Goal: Task Accomplishment & Management: Use online tool/utility

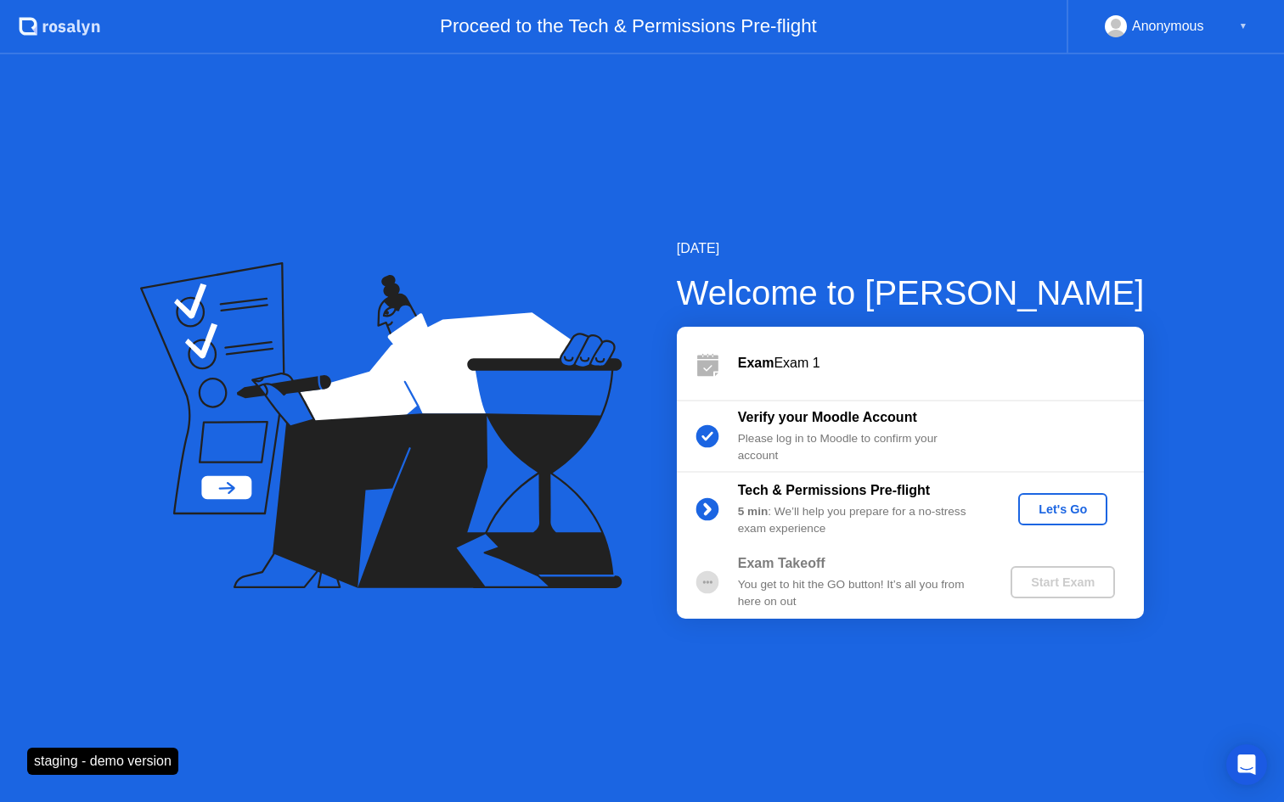
click at [1051, 510] on div "Let's Go" at bounding box center [1063, 510] width 76 height 14
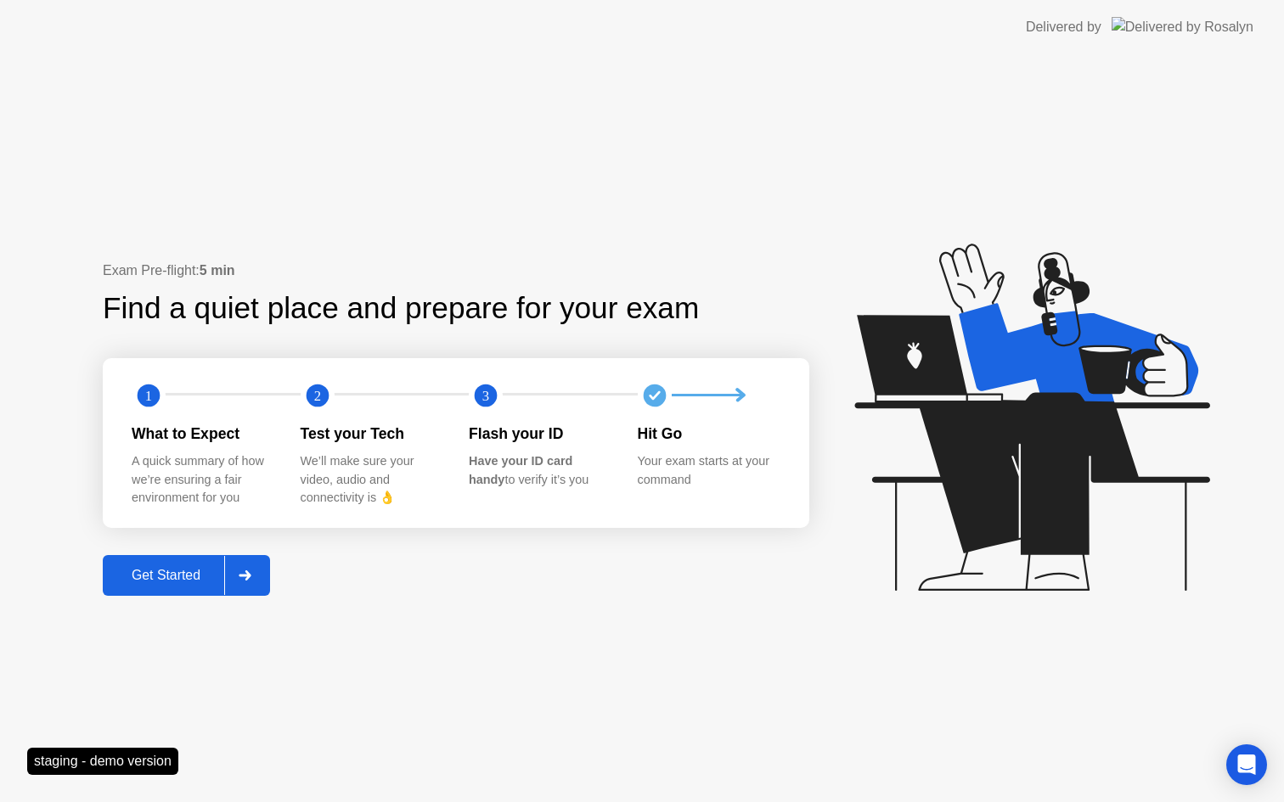
click at [188, 581] on div "Get Started" at bounding box center [166, 575] width 116 height 15
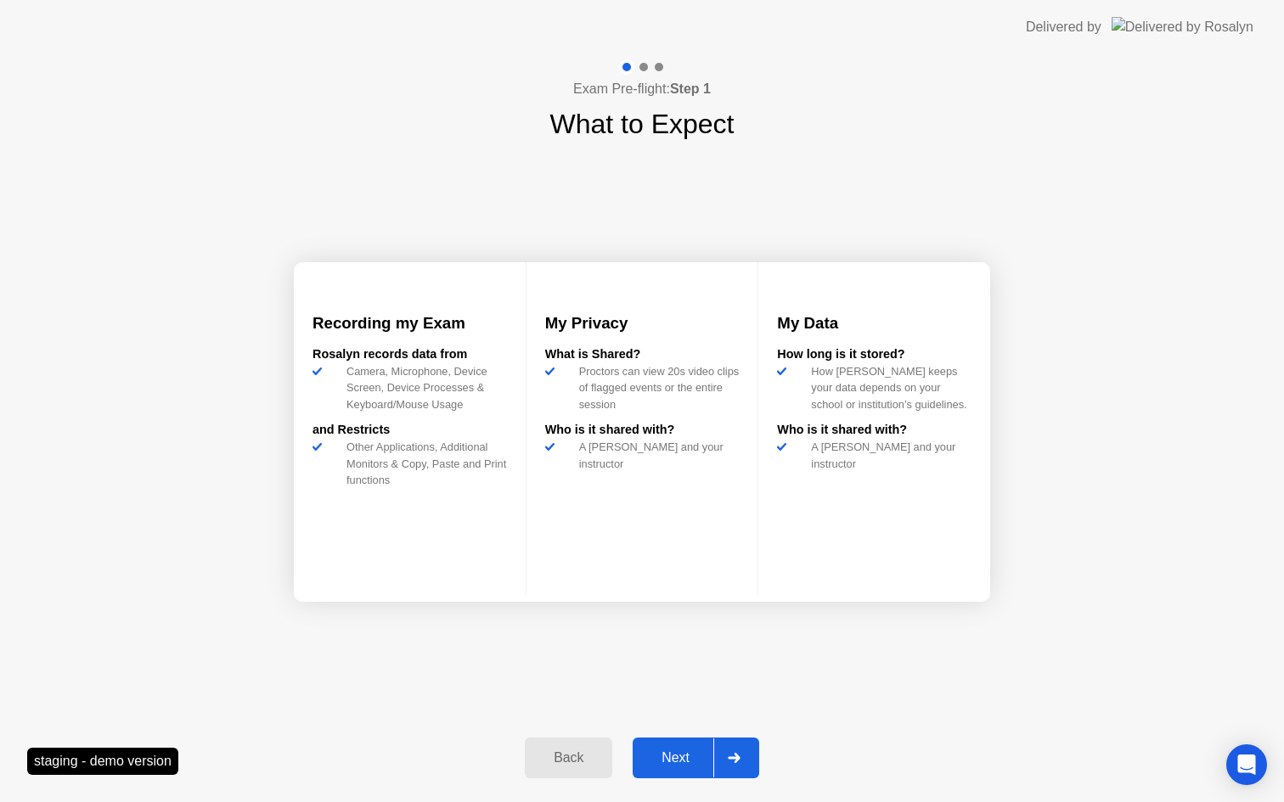
click at [692, 751] on div "Next" at bounding box center [676, 758] width 76 height 15
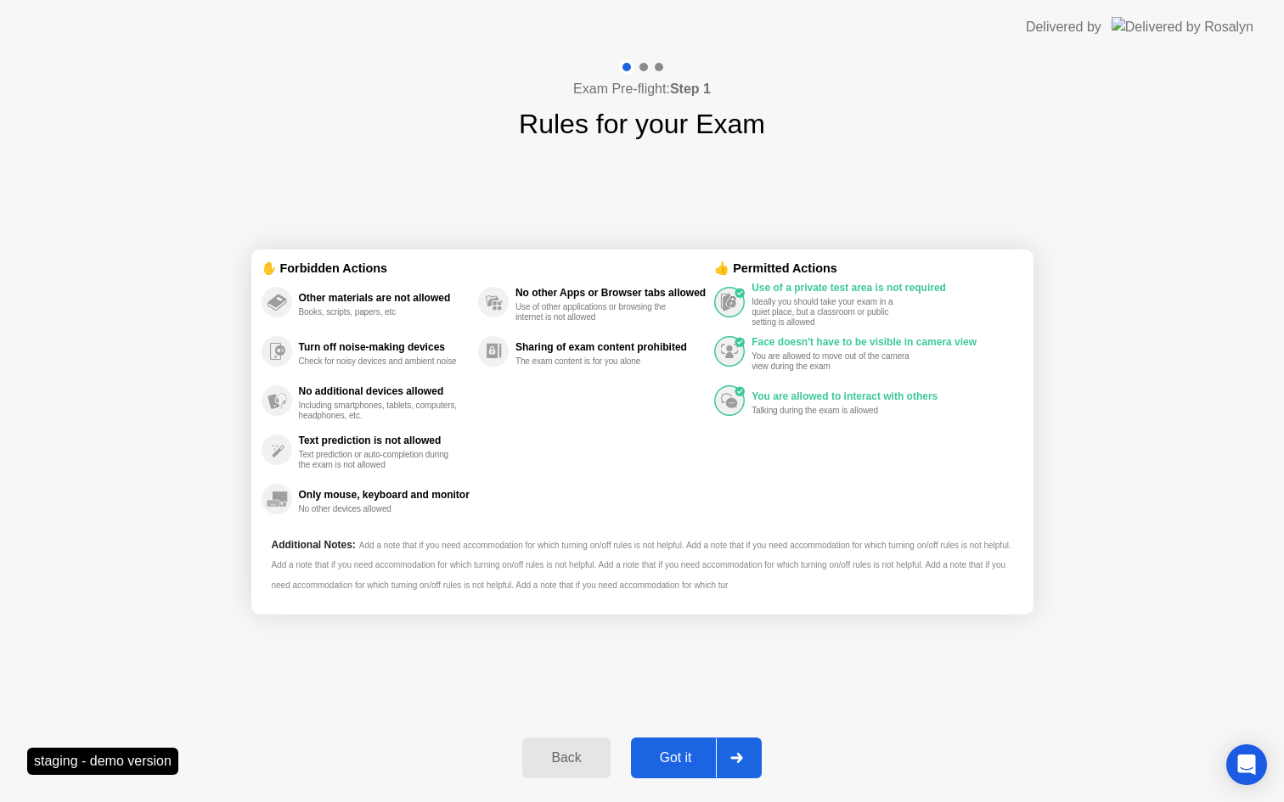
click at [682, 745] on button "Got it" at bounding box center [696, 758] width 131 height 41
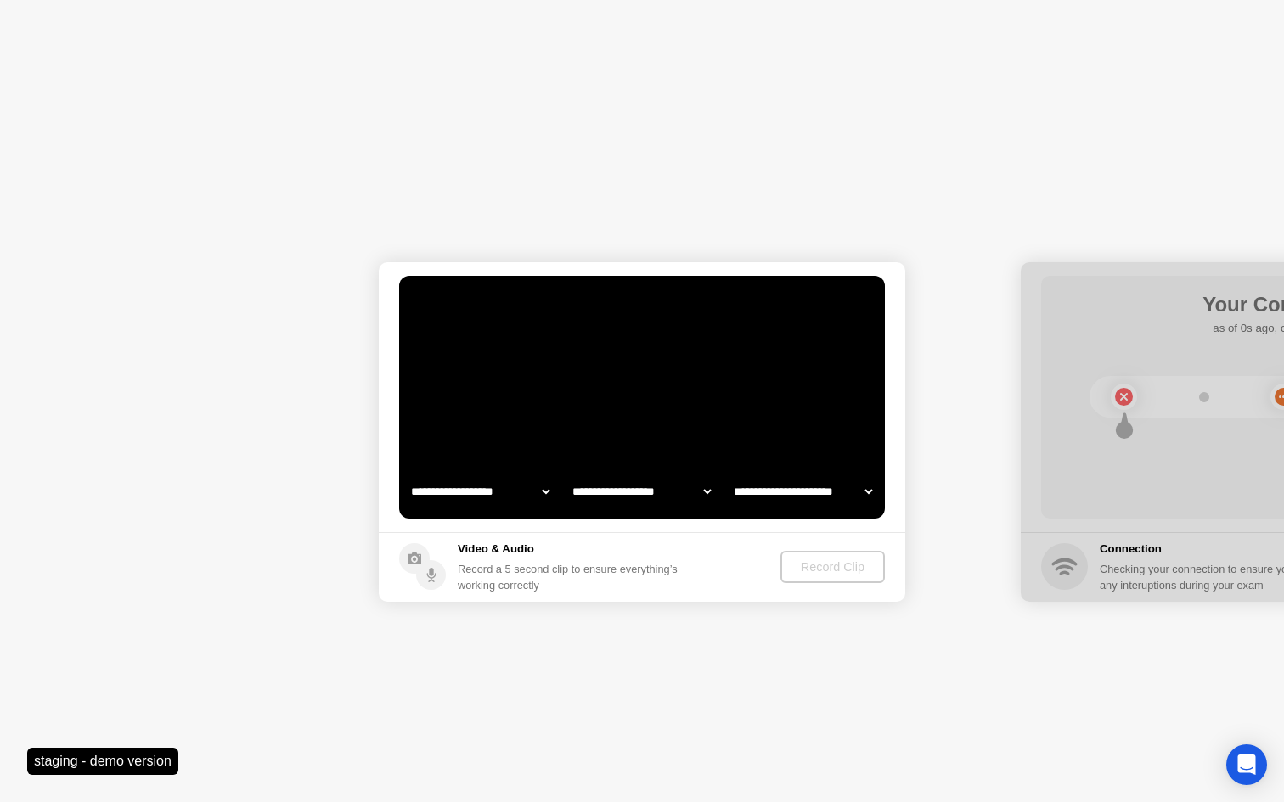
select select "**********"
select select "*******"
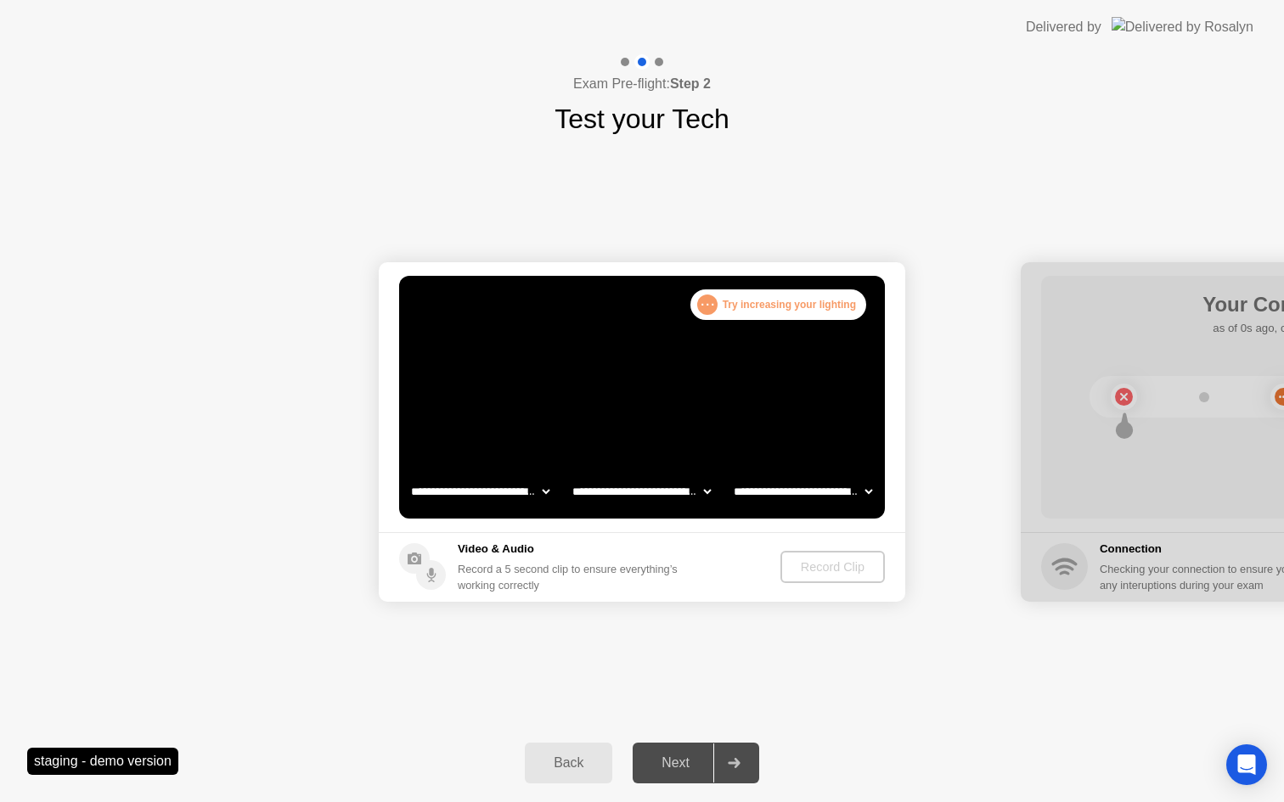
click at [809, 571] on div "Record Clip" at bounding box center [832, 567] width 91 height 14
click at [811, 567] on div "Record Clip" at bounding box center [833, 567] width 91 height 14
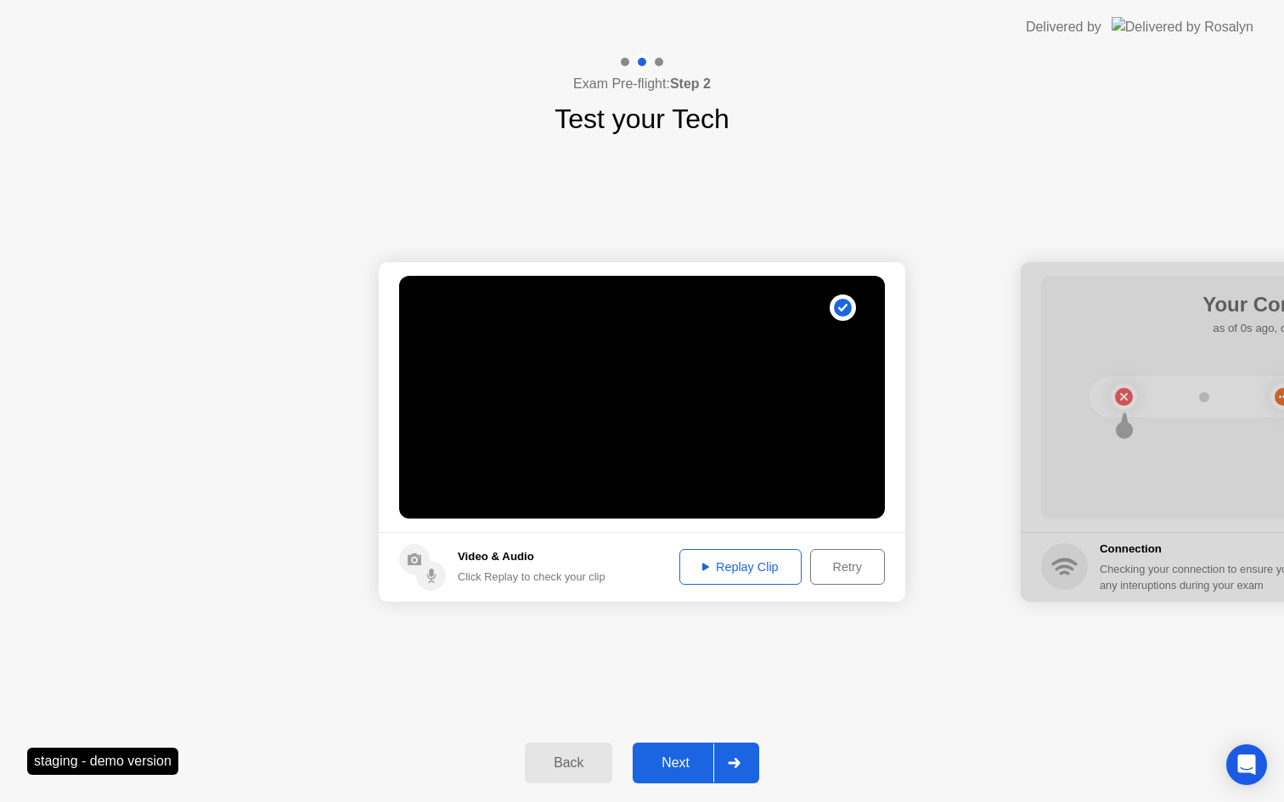
click at [676, 760] on div "Next" at bounding box center [676, 763] width 76 height 15
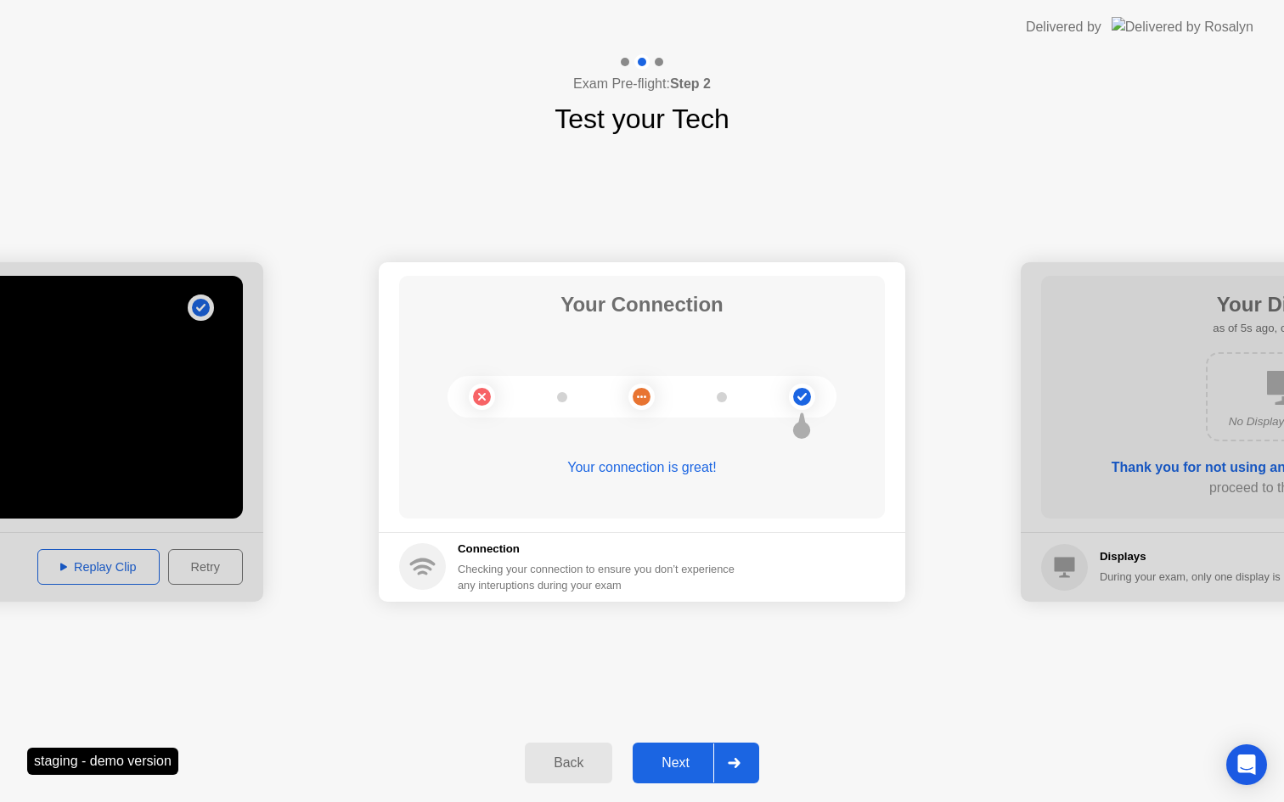
click at [676, 760] on div "Next" at bounding box center [676, 763] width 76 height 15
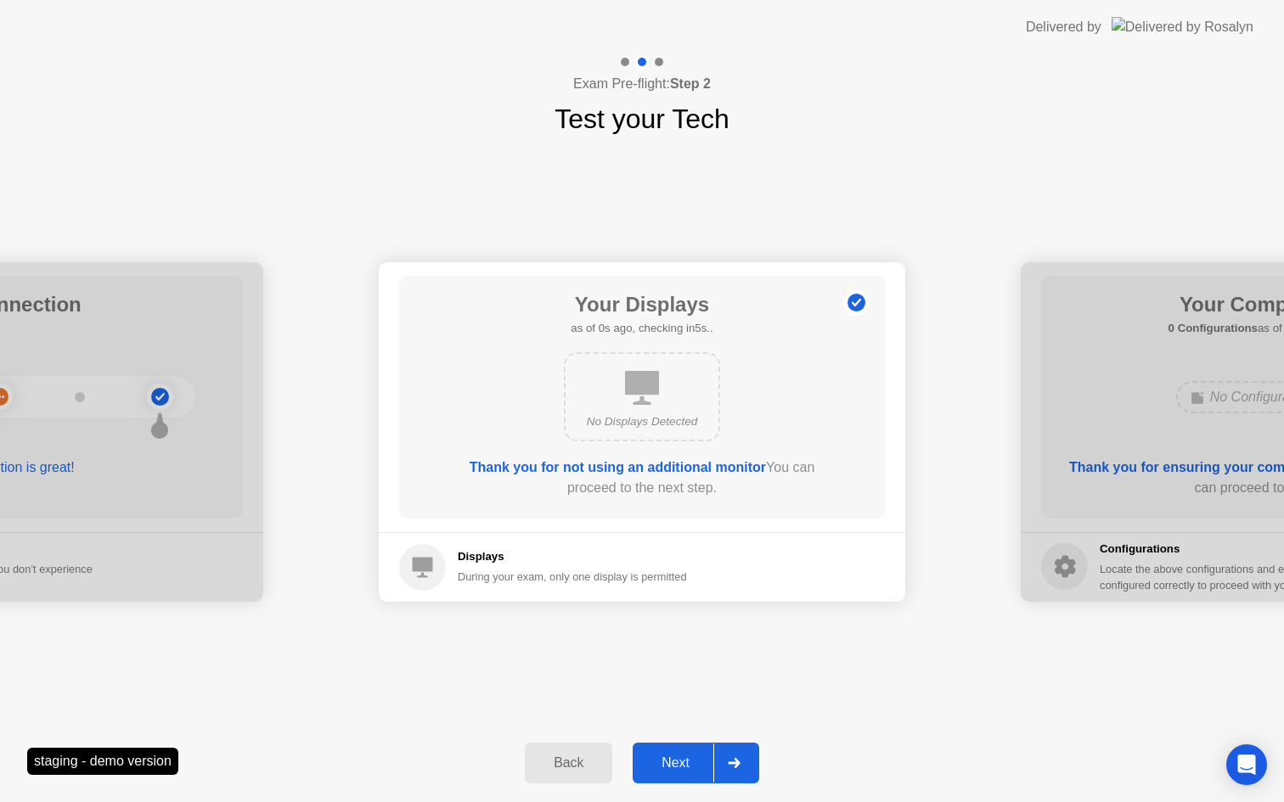
click at [676, 760] on div "Next" at bounding box center [676, 763] width 76 height 15
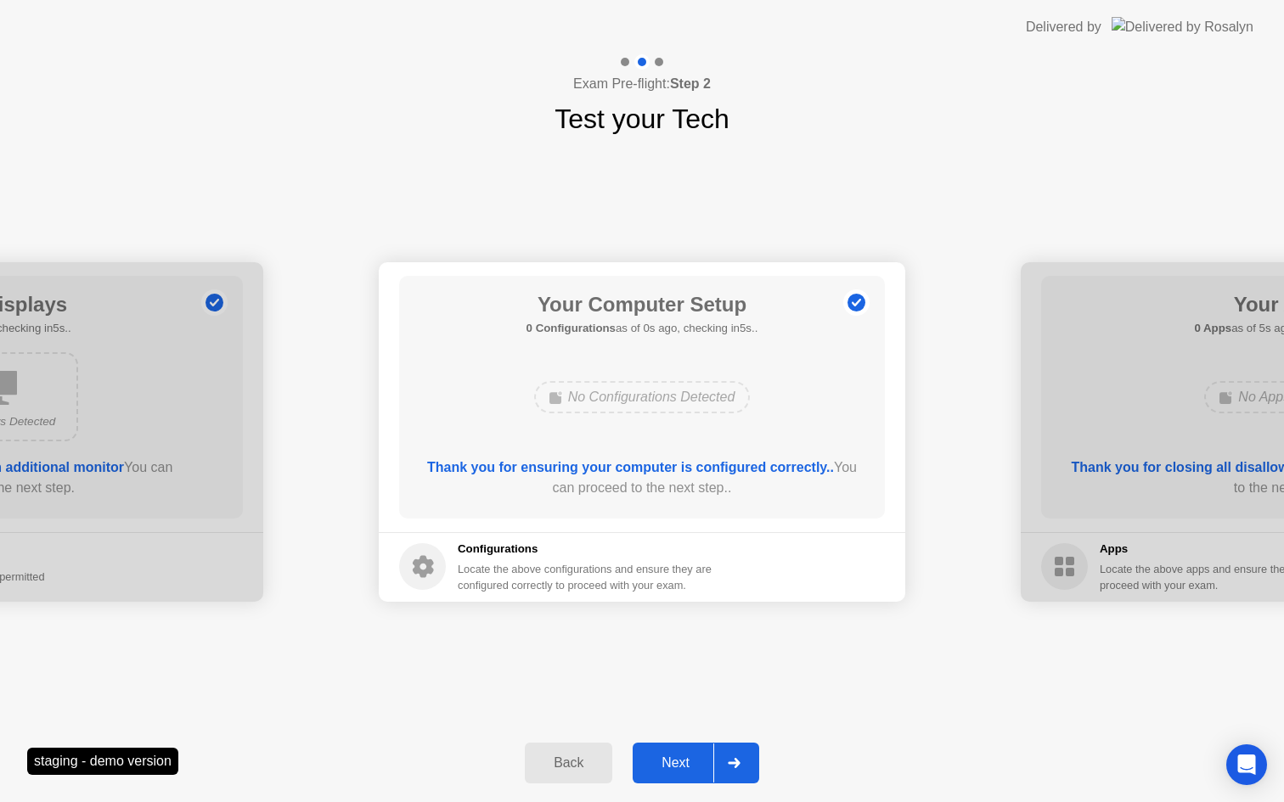
click at [681, 764] on div "Next" at bounding box center [676, 763] width 76 height 15
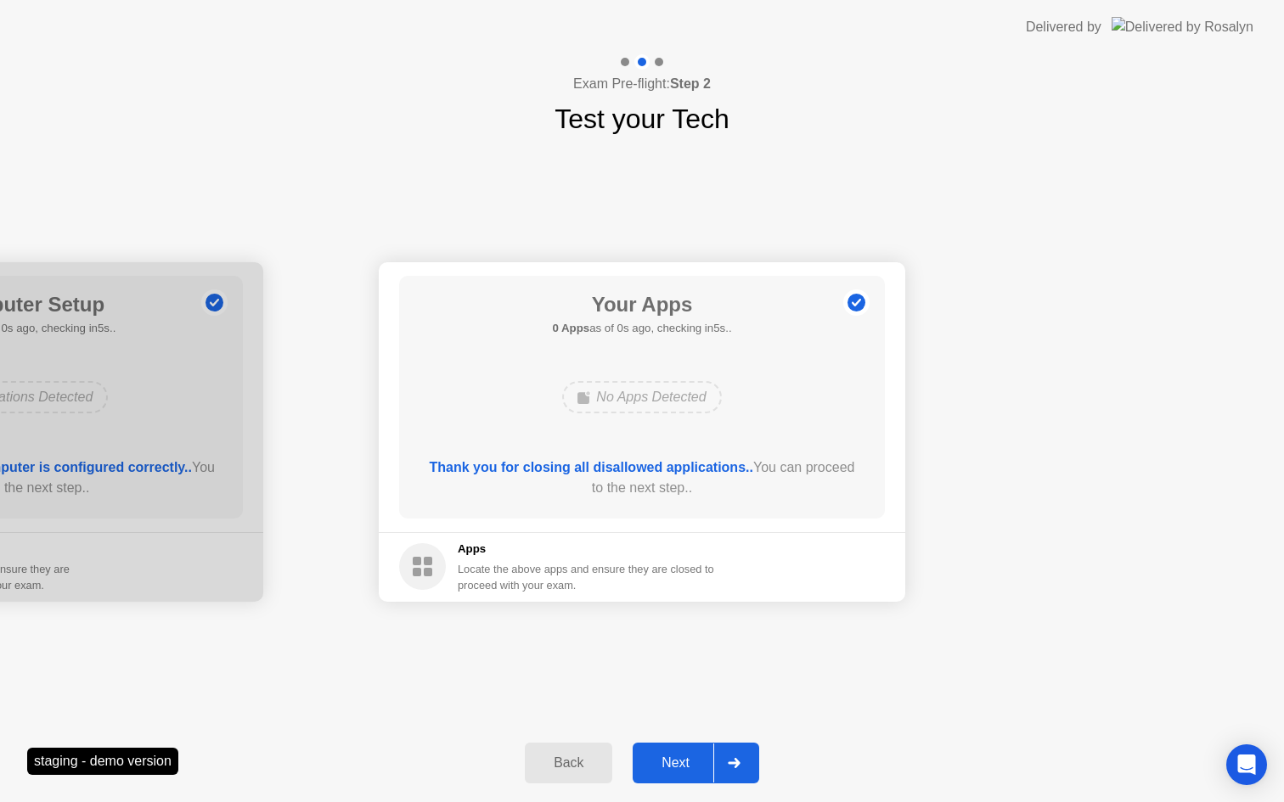
click at [681, 764] on div "Next" at bounding box center [676, 763] width 76 height 15
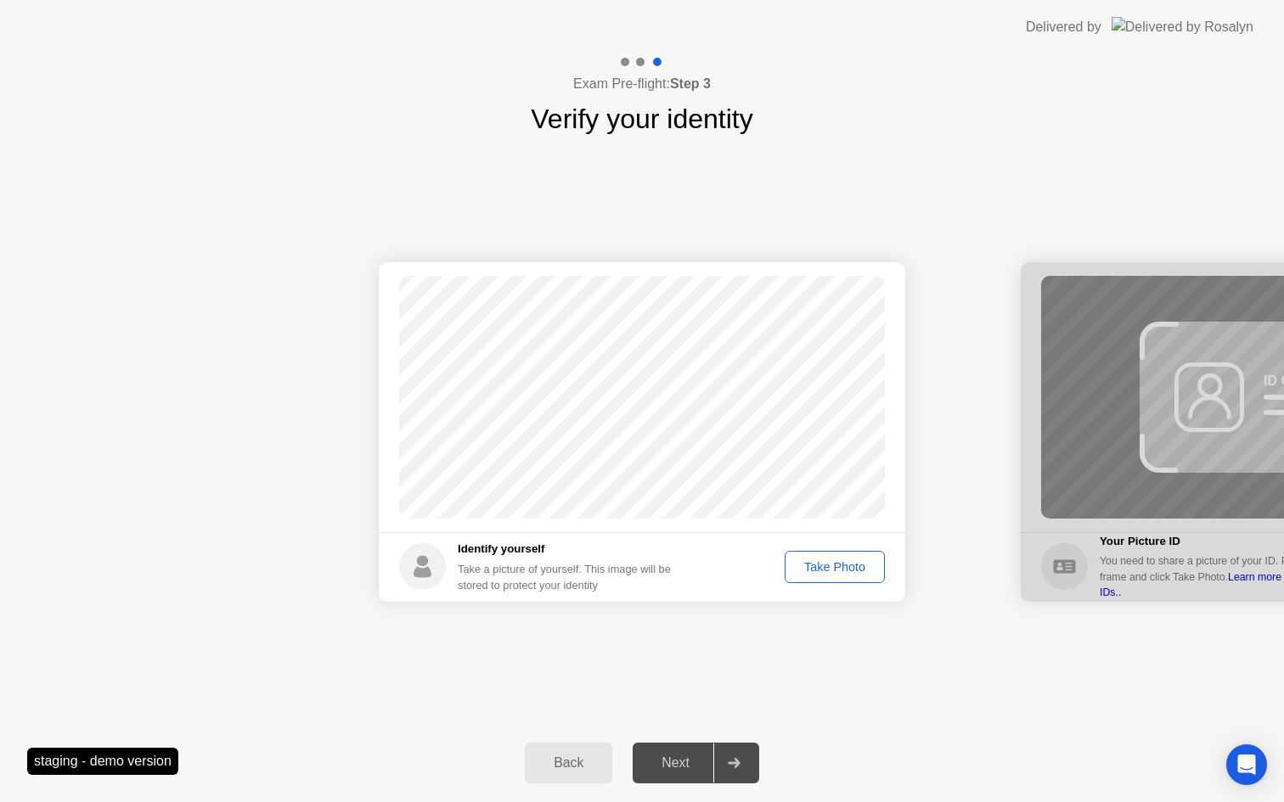
click at [826, 569] on div "Take Photo" at bounding box center [835, 567] width 88 height 14
click at [667, 756] on div "Next" at bounding box center [676, 763] width 76 height 15
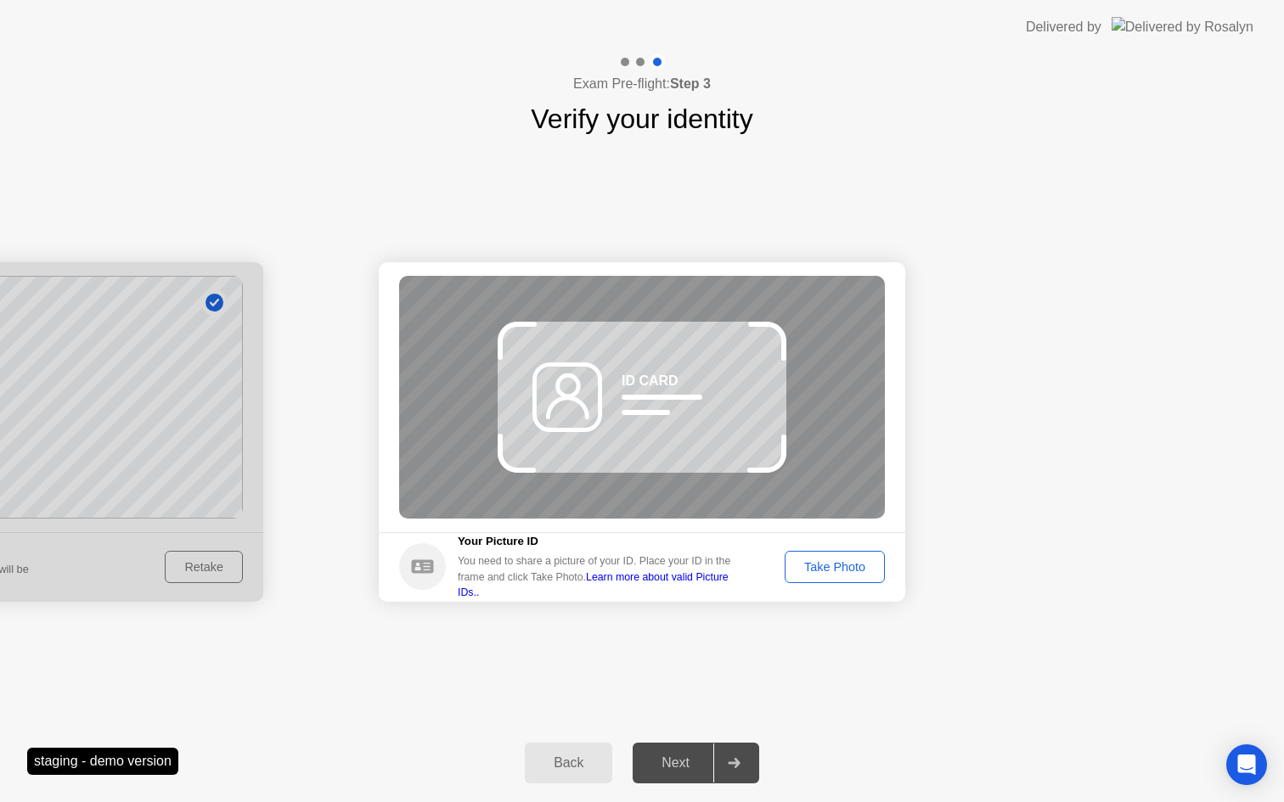
click at [815, 566] on div "Take Photo" at bounding box center [835, 567] width 88 height 14
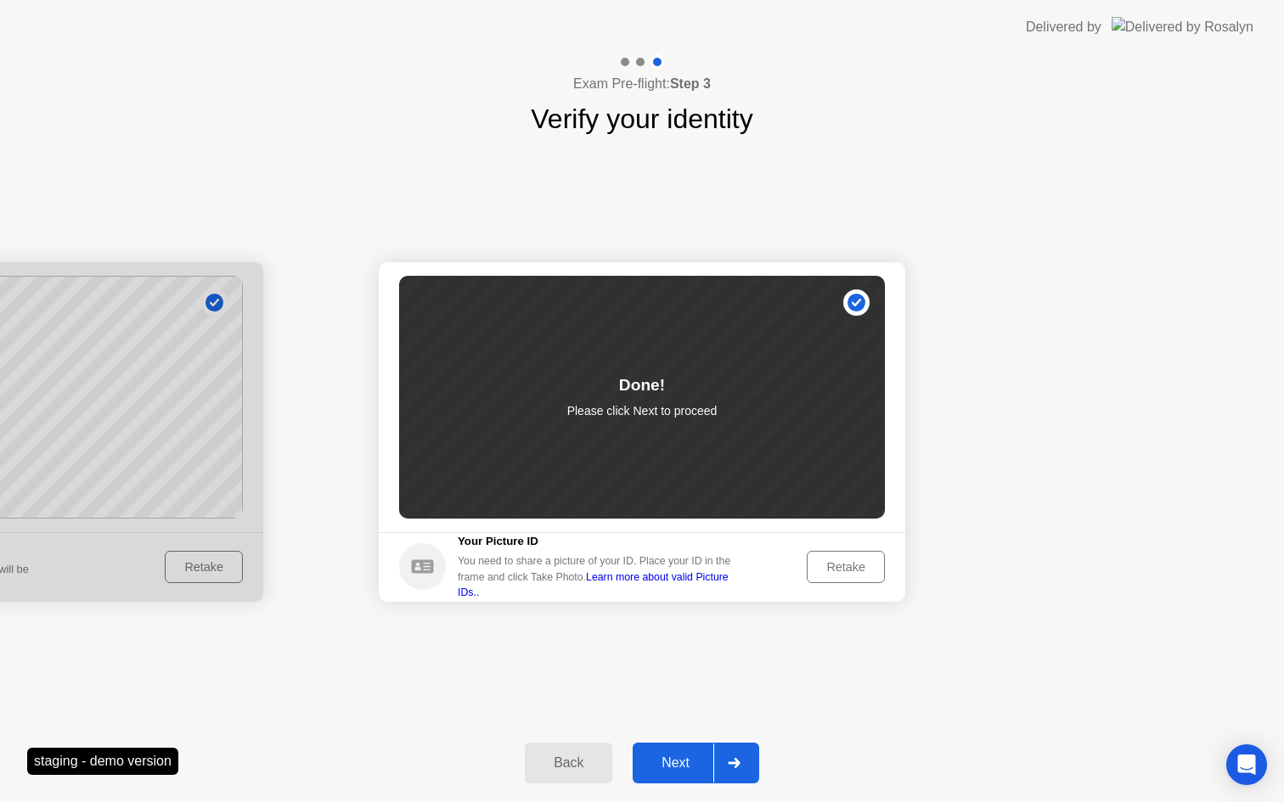
click at [677, 762] on div "Next" at bounding box center [676, 763] width 76 height 15
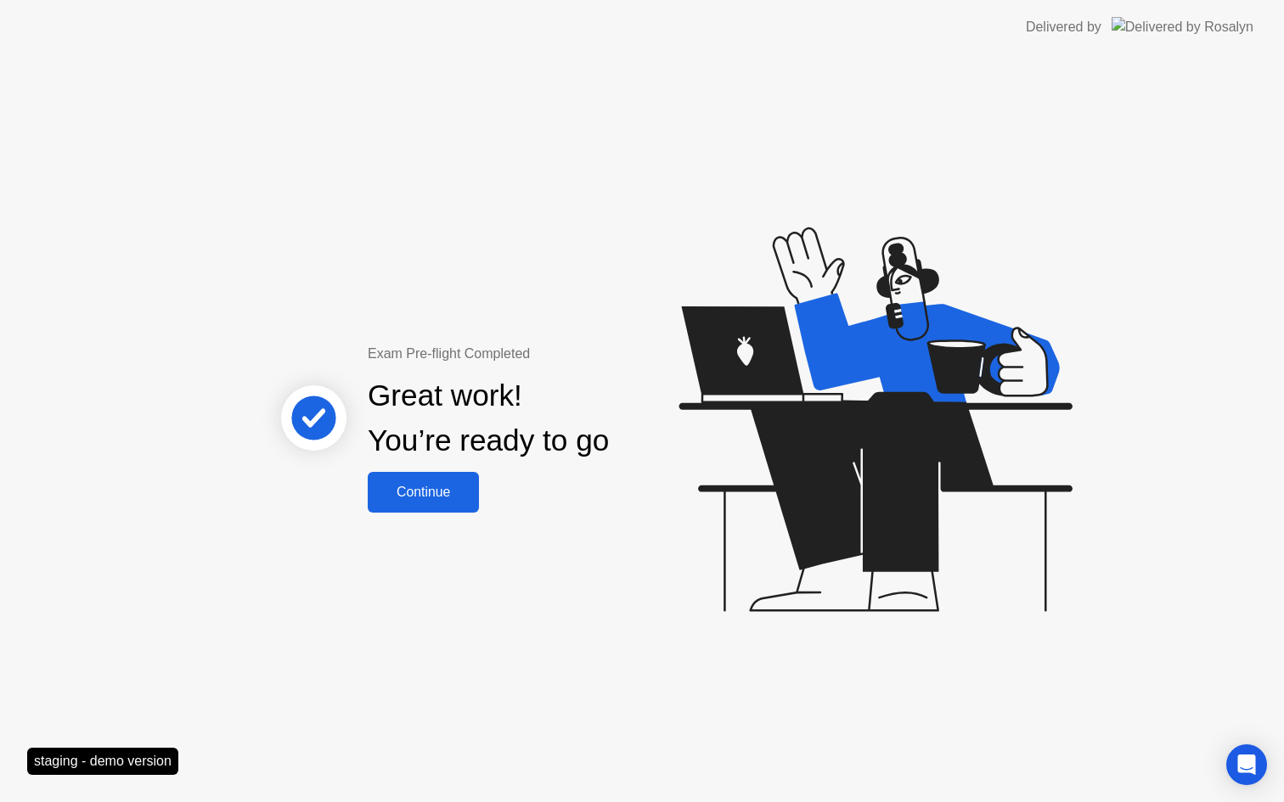
click at [441, 487] on div "Continue" at bounding box center [423, 492] width 101 height 15
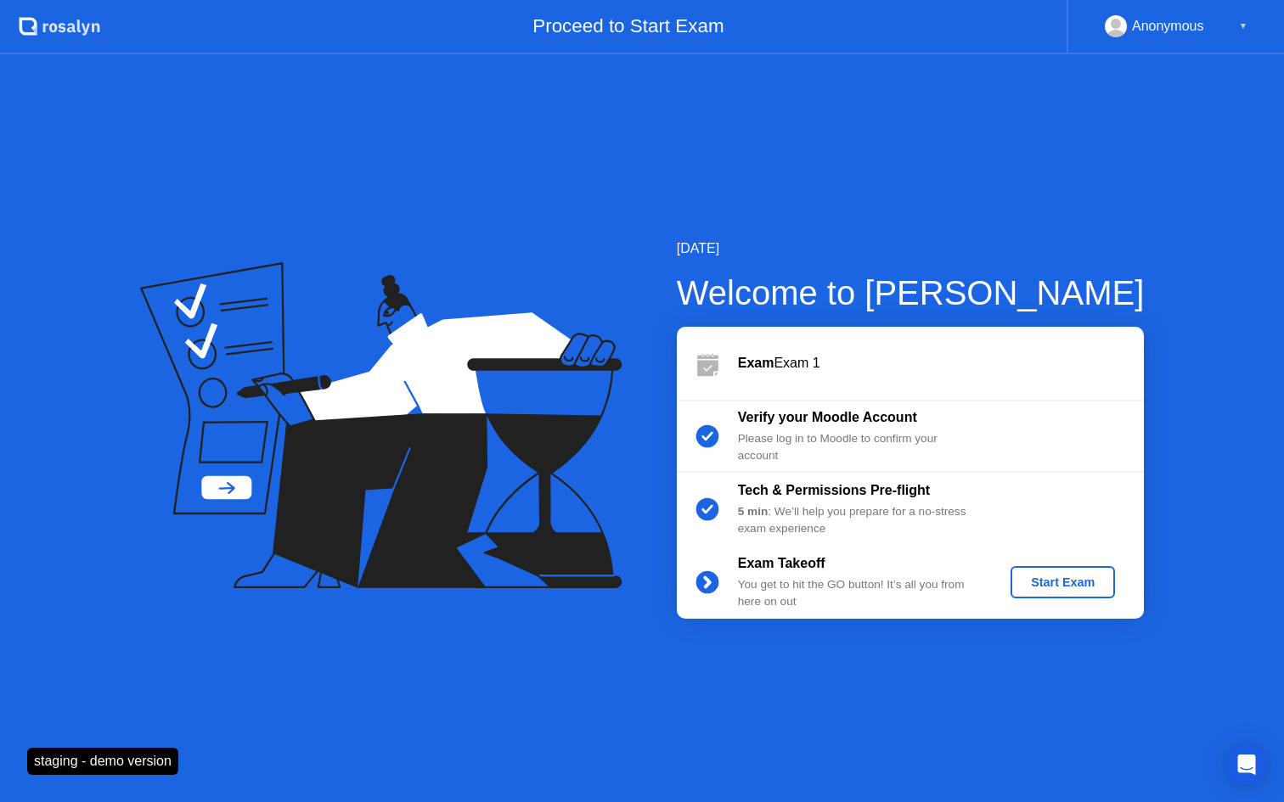
click at [1060, 578] on div "Start Exam" at bounding box center [1062, 583] width 91 height 14
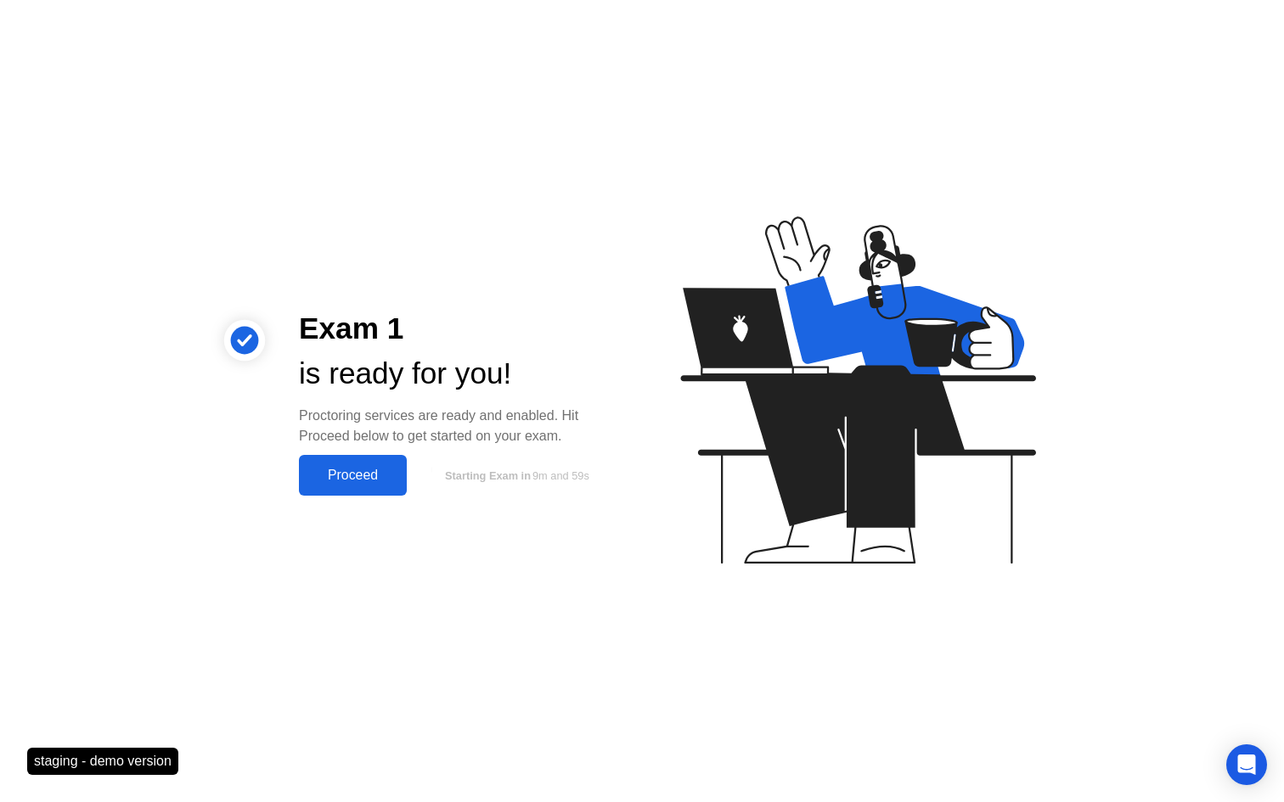
click at [363, 470] on div "Proceed" at bounding box center [353, 475] width 98 height 15
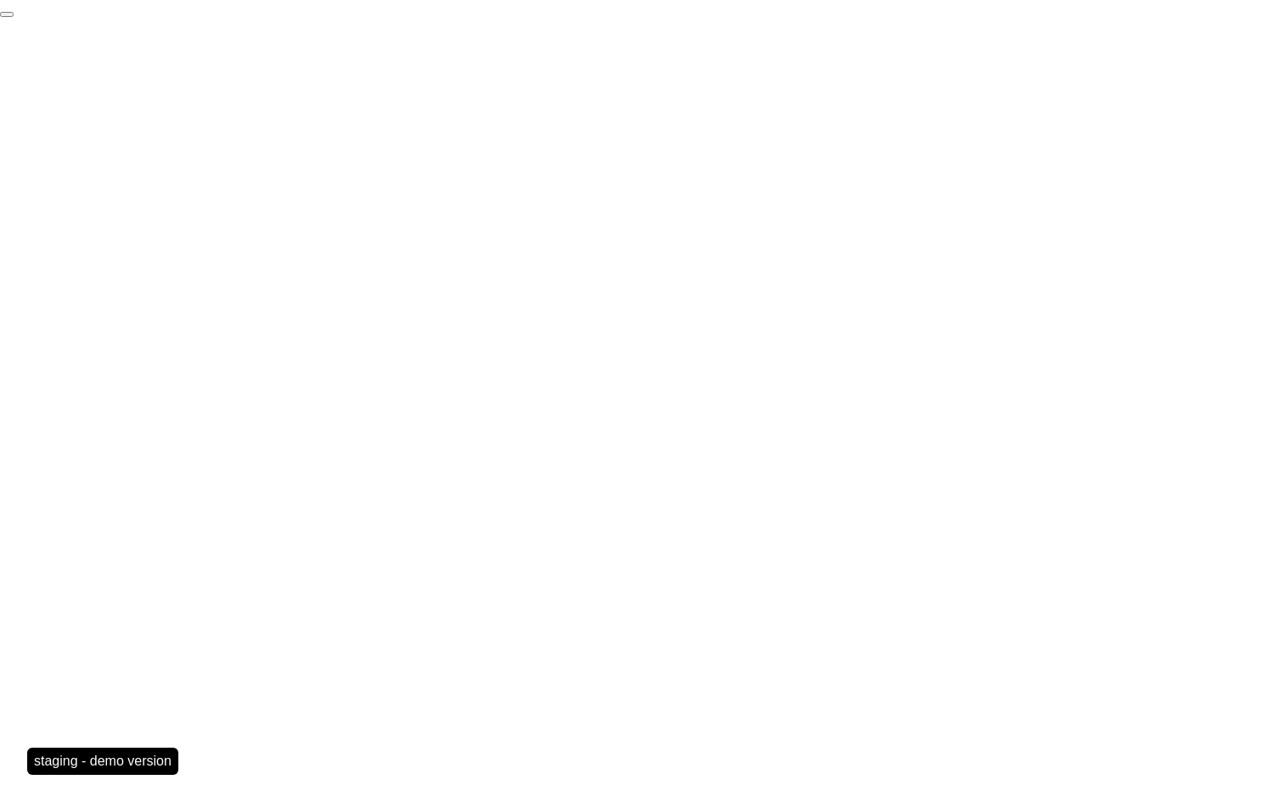
click div "End Proctoring Session"
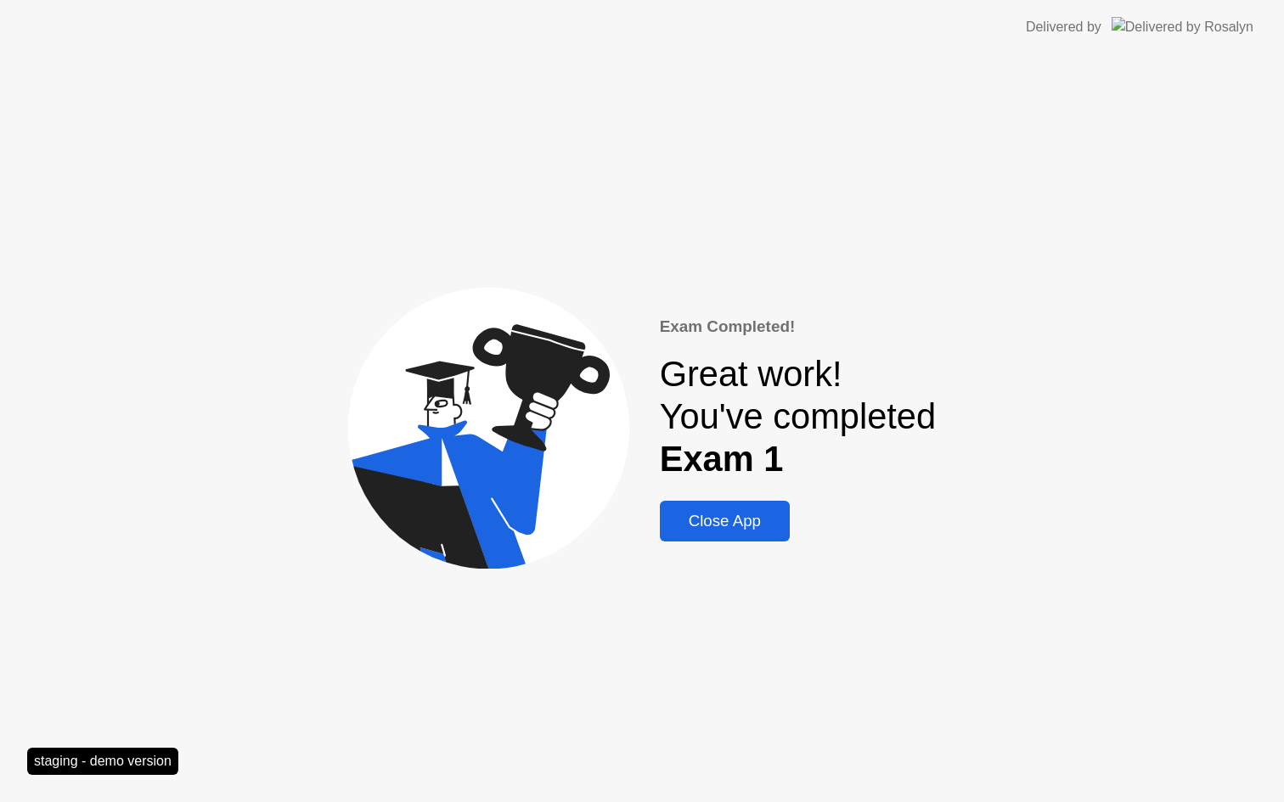
click at [712, 549] on div "Exam Completed! Great work! You've completed Exam 1 Close App" at bounding box center [642, 428] width 1284 height 748
click at [719, 526] on div "Close App" at bounding box center [725, 521] width 120 height 19
